Goal: Obtain resource: Obtain resource

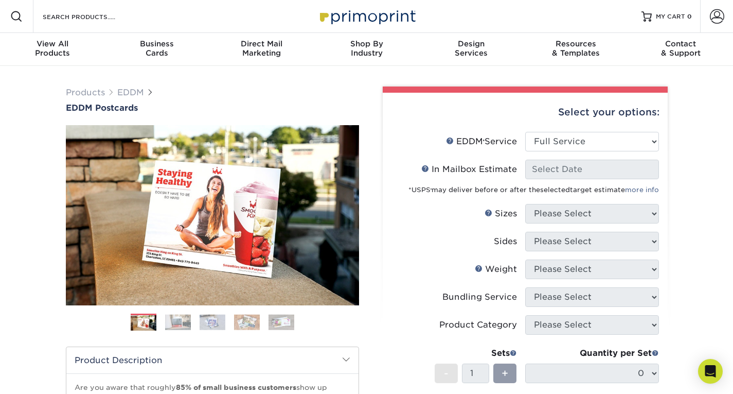
select select "full_service"
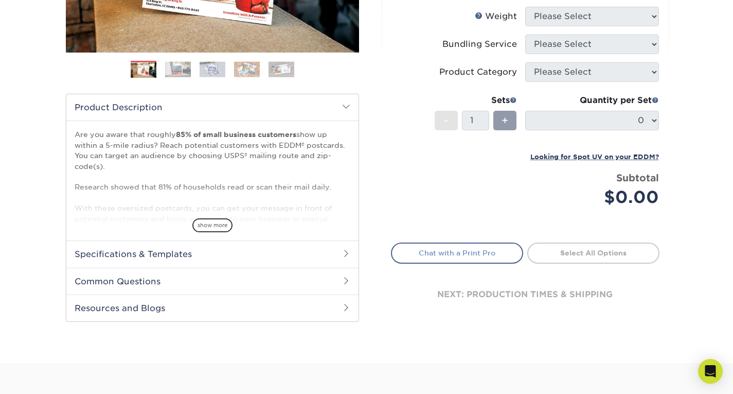
scroll to position [257, 0]
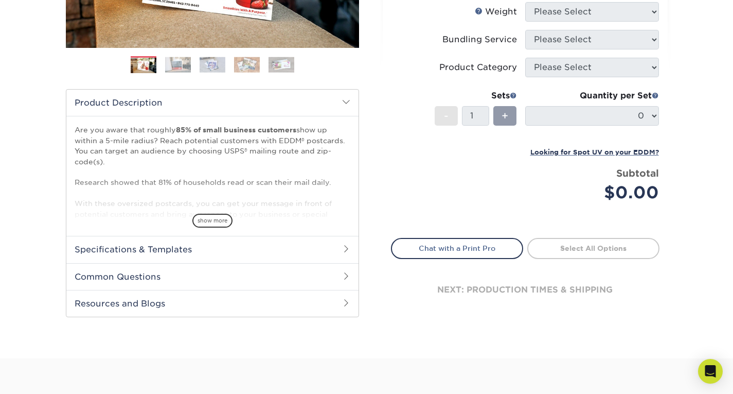
click at [327, 256] on h2 "Specifications & Templates" at bounding box center [212, 249] width 292 height 27
click at [137, 274] on link "See All Sizes" at bounding box center [134, 276] width 43 height 8
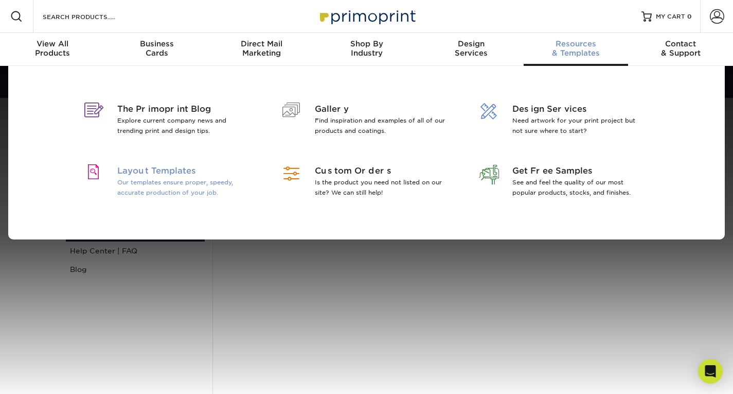
click at [181, 189] on p "Our templates ensure proper, speedy, accurate production of your job." at bounding box center [183, 187] width 133 height 21
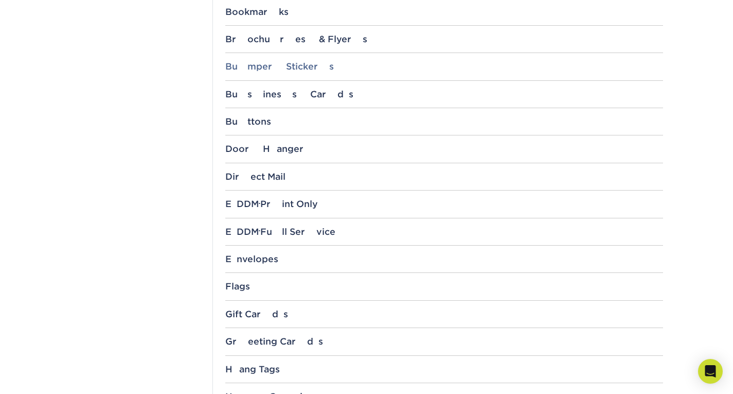
scroll to position [566, 0]
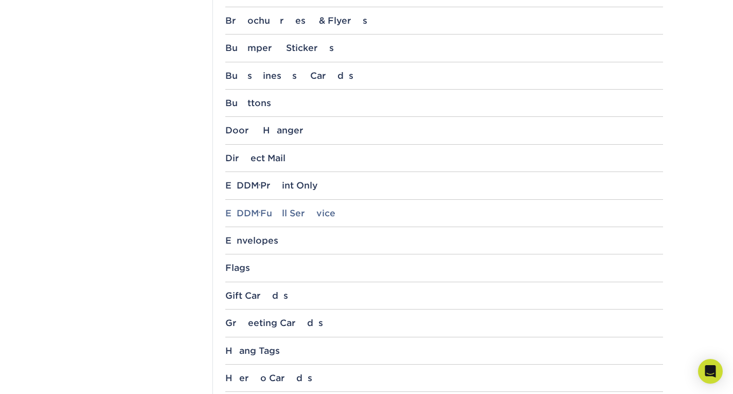
click at [295, 211] on div "EDDM ® Full Service" at bounding box center [444, 213] width 438 height 10
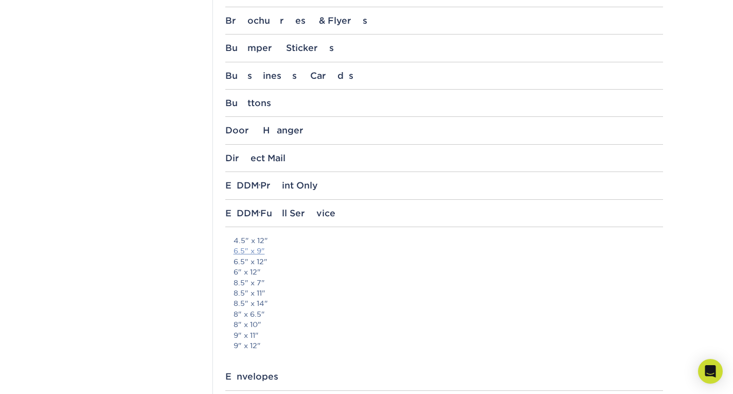
click at [257, 252] on link "6.5" x 9"" at bounding box center [249, 250] width 31 height 8
click at [695, 84] on section "Templates Instagram Facebook Twitter Templates Contact Custom Orders Sample Req…" at bounding box center [366, 244] width 733 height 1488
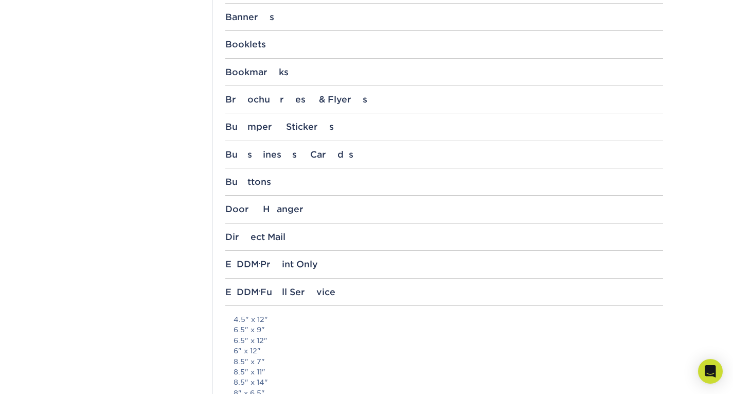
scroll to position [463, 0]
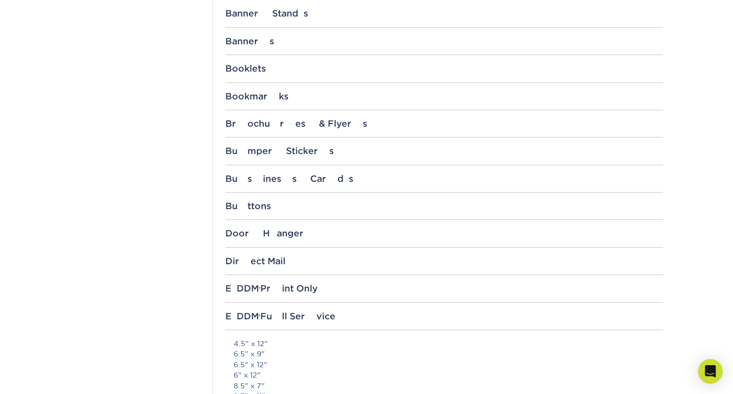
click at [301, 294] on div "EDDM ® Print Only 4.5" x 12" 6.5" x 12" 6" x 12" 8.5" x 7" 8.5" x 11" 8.5" x 14…" at bounding box center [444, 292] width 438 height 19
click at [297, 289] on div "EDDM ® Print Only" at bounding box center [444, 288] width 438 height 10
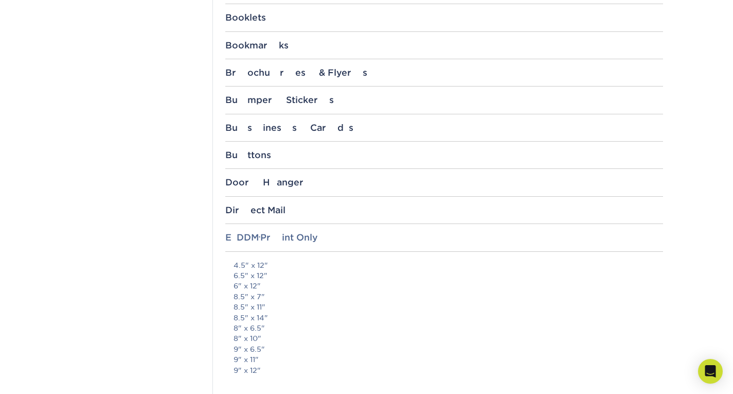
scroll to position [514, 0]
click at [248, 349] on link "9" x 6.5"" at bounding box center [249, 348] width 31 height 8
